Goal: Task Accomplishment & Management: Manage account settings

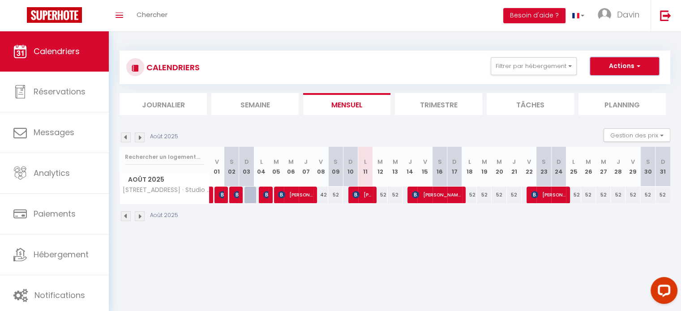
click at [634, 63] on button "Actions" at bounding box center [624, 66] width 69 height 18
click at [623, 18] on span "Davin" at bounding box center [628, 14] width 22 height 11
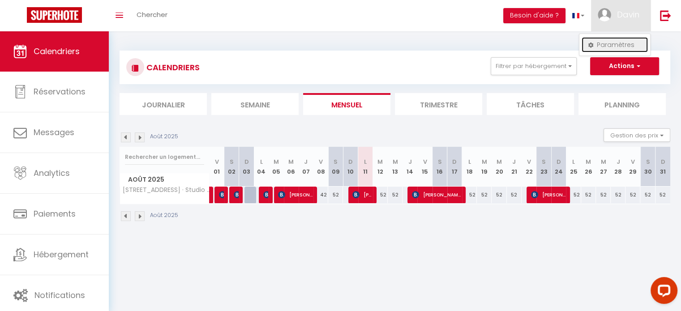
click at [612, 48] on link "Paramètres" at bounding box center [615, 44] width 66 height 15
select select "fr"
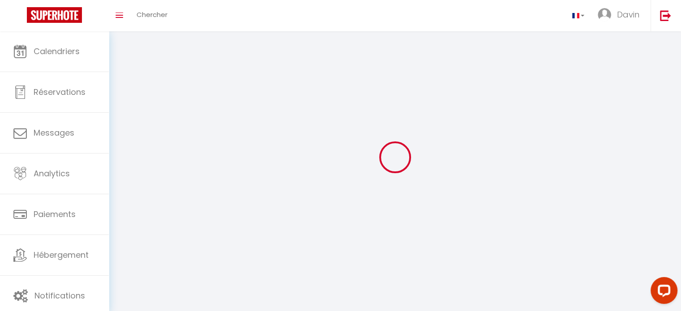
type input "Davin"
type input "Ntumba"
type input "[URL][DOMAIN_NAME]"
select select
select select "28"
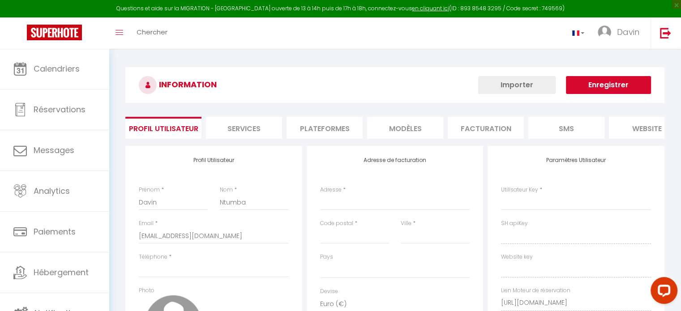
select select
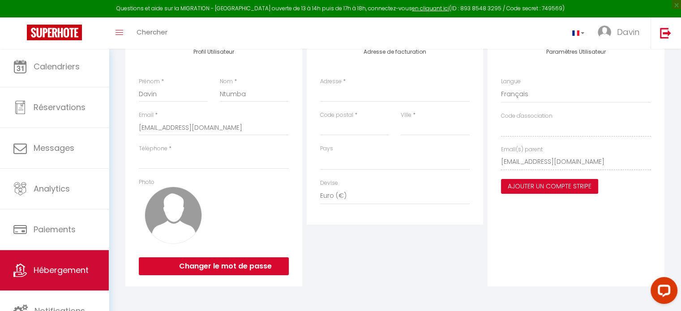
scroll to position [3, 0]
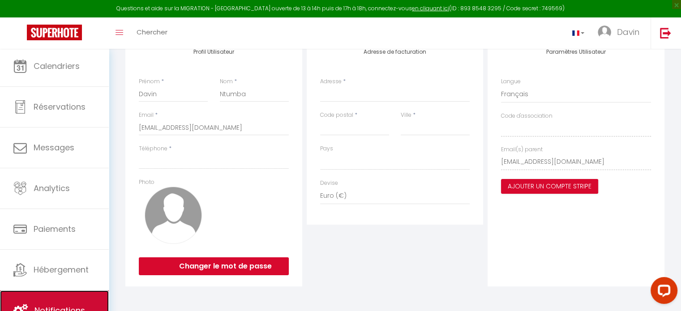
click at [33, 304] on link "Notifications" at bounding box center [54, 311] width 109 height 40
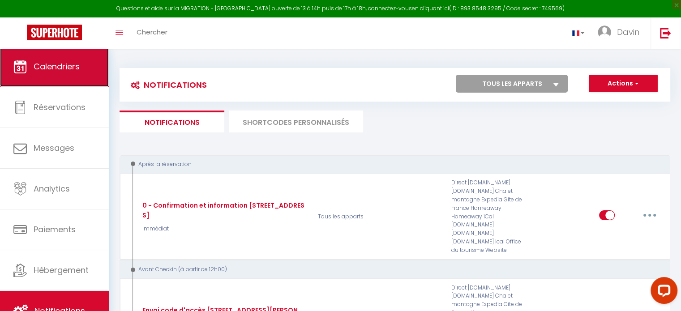
click at [51, 69] on span "Calendriers" at bounding box center [57, 66] width 46 height 11
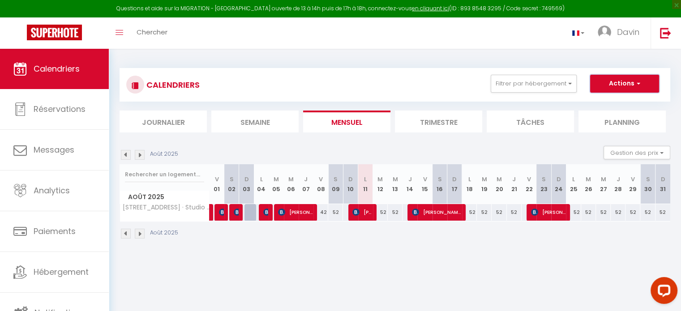
click at [637, 82] on span "button" at bounding box center [637, 83] width 5 height 9
click at [633, 31] on span "Davin" at bounding box center [628, 31] width 22 height 11
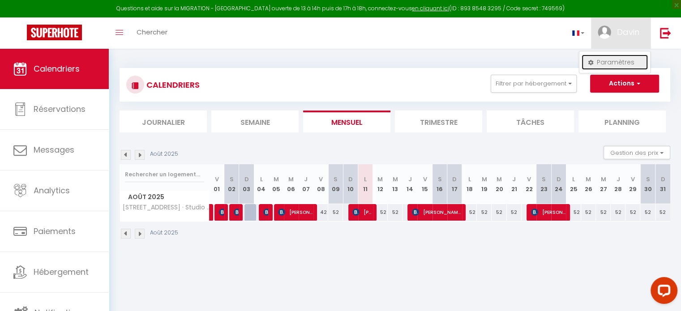
click at [625, 61] on link "Paramètres" at bounding box center [615, 62] width 66 height 15
select select "fr"
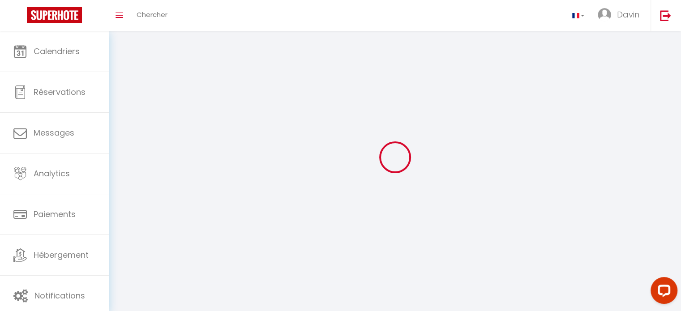
type input "Davin"
type input "Ntumba"
type input "[URL][DOMAIN_NAME]"
select select
select select "28"
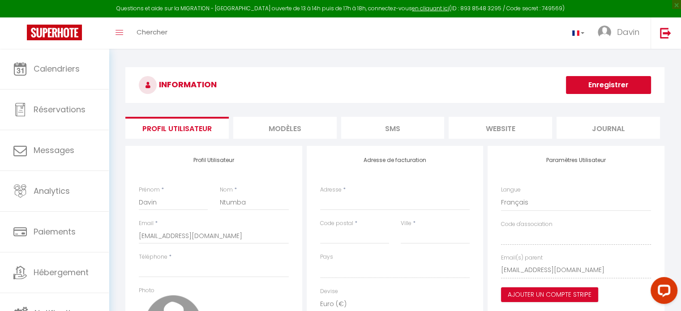
select select
click at [656, 296] on button "Open LiveChat chat widget" at bounding box center [664, 290] width 27 height 27
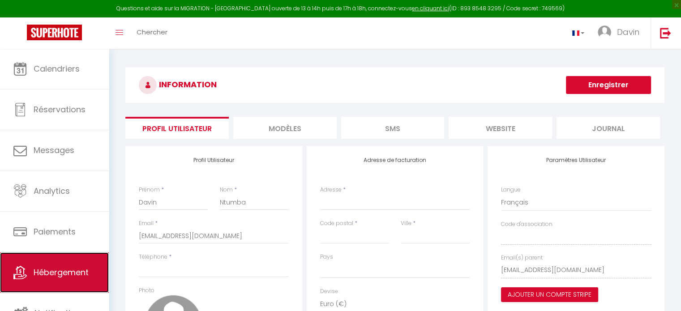
click at [58, 274] on span "Hébergement" at bounding box center [61, 272] width 55 height 11
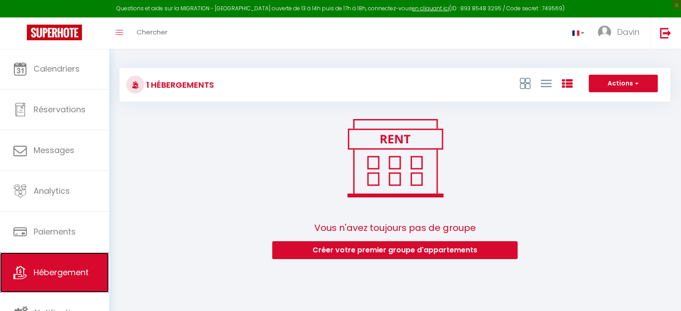
click at [45, 275] on span "Hébergement" at bounding box center [61, 272] width 55 height 11
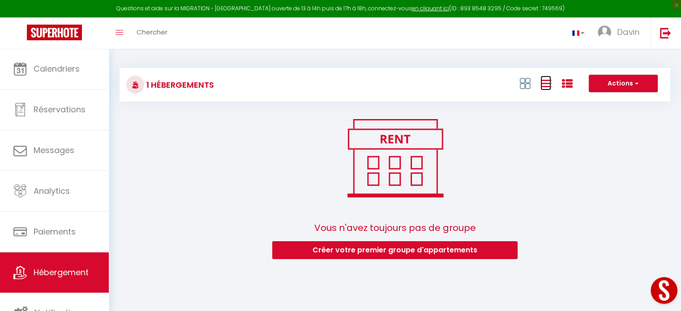
click at [543, 83] on icon at bounding box center [545, 83] width 11 height 11
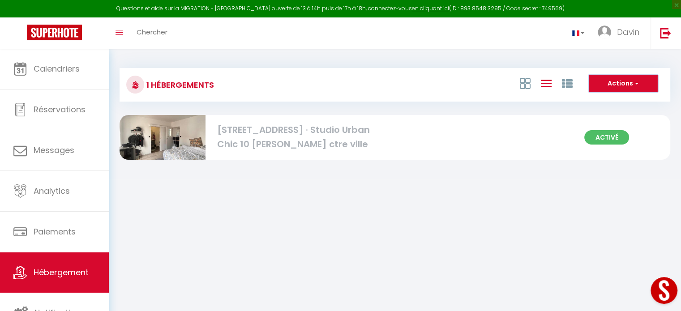
click at [649, 79] on button "Actions" at bounding box center [623, 84] width 69 height 18
click at [631, 33] on span "Davin" at bounding box center [628, 31] width 22 height 11
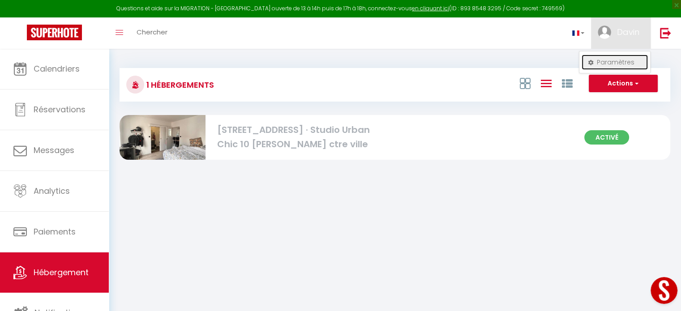
click at [625, 61] on link "Paramètres" at bounding box center [615, 62] width 66 height 15
select select "fr"
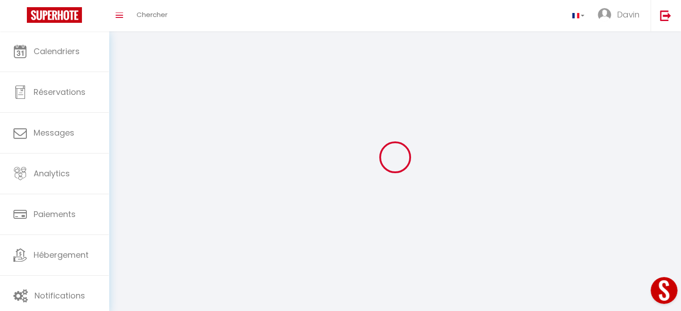
select select
type input "Davin"
type input "Ntumba"
type input "[URL][DOMAIN_NAME]"
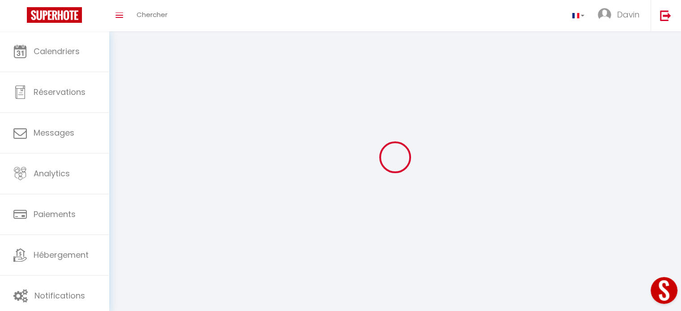
select select
select select "28"
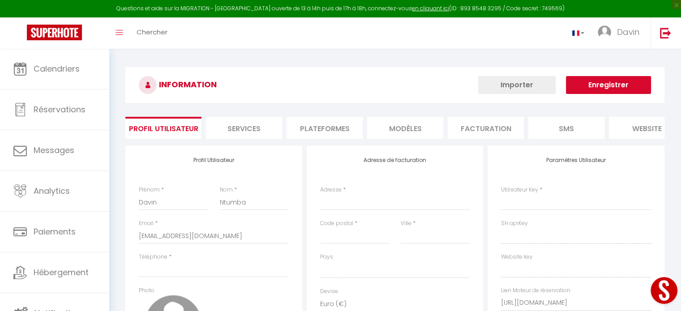
select select
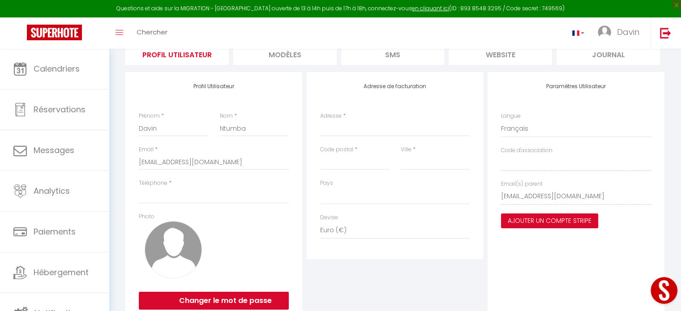
scroll to position [90, 0]
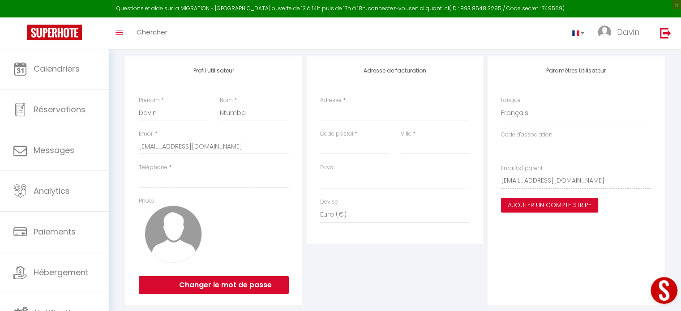
click at [157, 124] on div "Prénom * Davin Nom * [GEOGRAPHIC_DATA]" at bounding box center [214, 113] width 162 height 34
click at [170, 110] on input "Davin" at bounding box center [173, 113] width 69 height 16
click at [249, 112] on input "Ntumba" at bounding box center [254, 113] width 69 height 16
click at [540, 112] on select "Anglais [DEMOGRAPHIC_DATA] [GEOGRAPHIC_DATA] Espagnol" at bounding box center [576, 113] width 150 height 17
click at [624, 214] on div "Paramètres Utilisateur Langue Anglais [DEMOGRAPHIC_DATA] [GEOGRAPHIC_DATA] Espa…" at bounding box center [576, 180] width 177 height 249
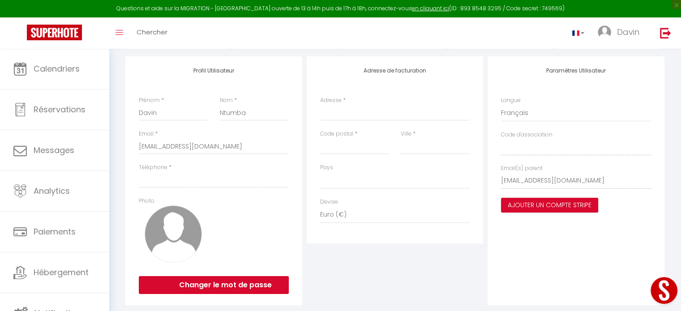
click at [596, 172] on div "Email(s) parent [EMAIL_ADDRESS][DOMAIN_NAME]" at bounding box center [576, 176] width 150 height 25
